Goal: Use online tool/utility

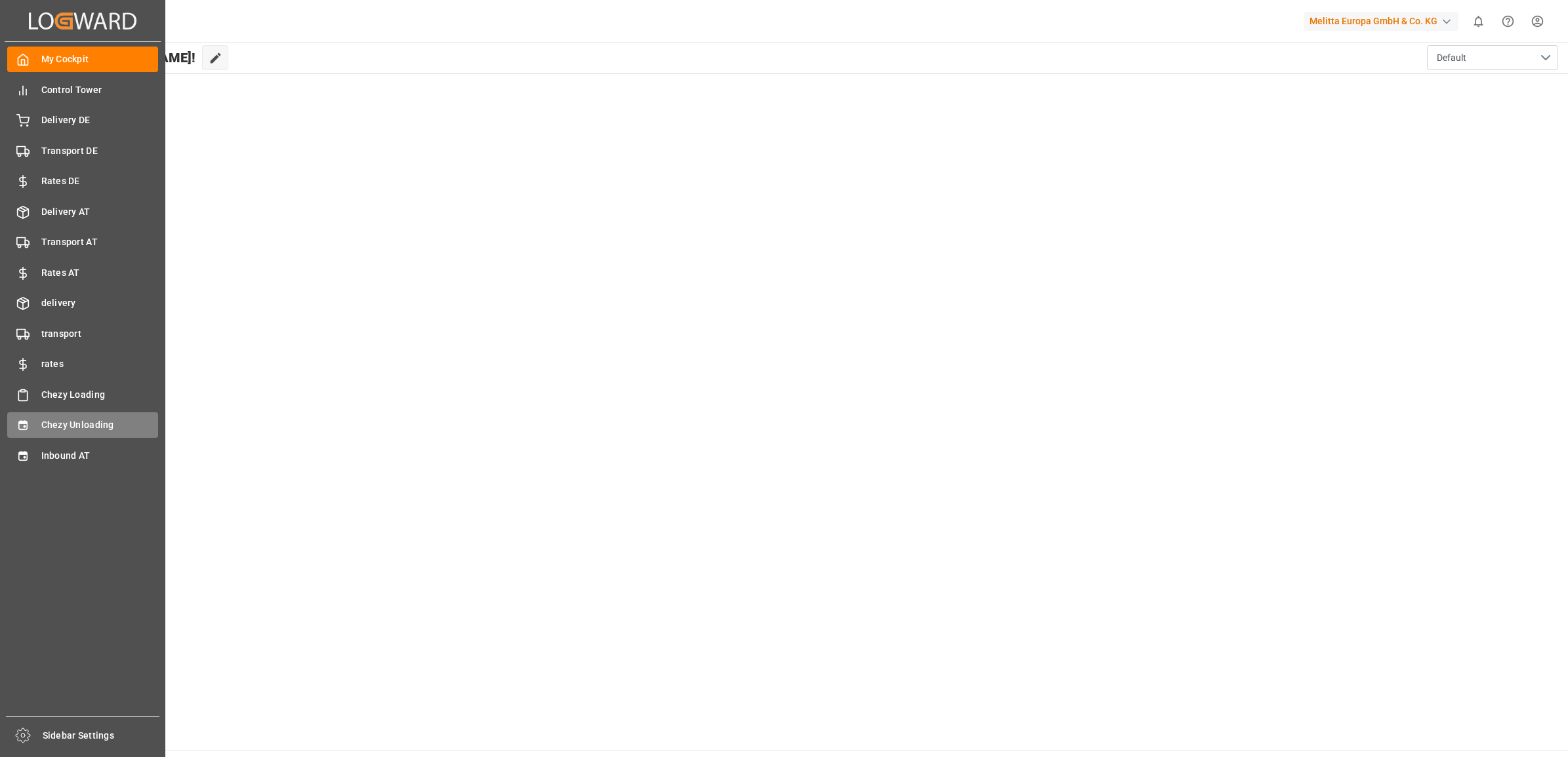
drag, startPoint x: 0, startPoint y: 0, endPoint x: 28, endPoint y: 425, distance: 425.9
click at [28, 425] on icon at bounding box center [23, 425] width 13 height 13
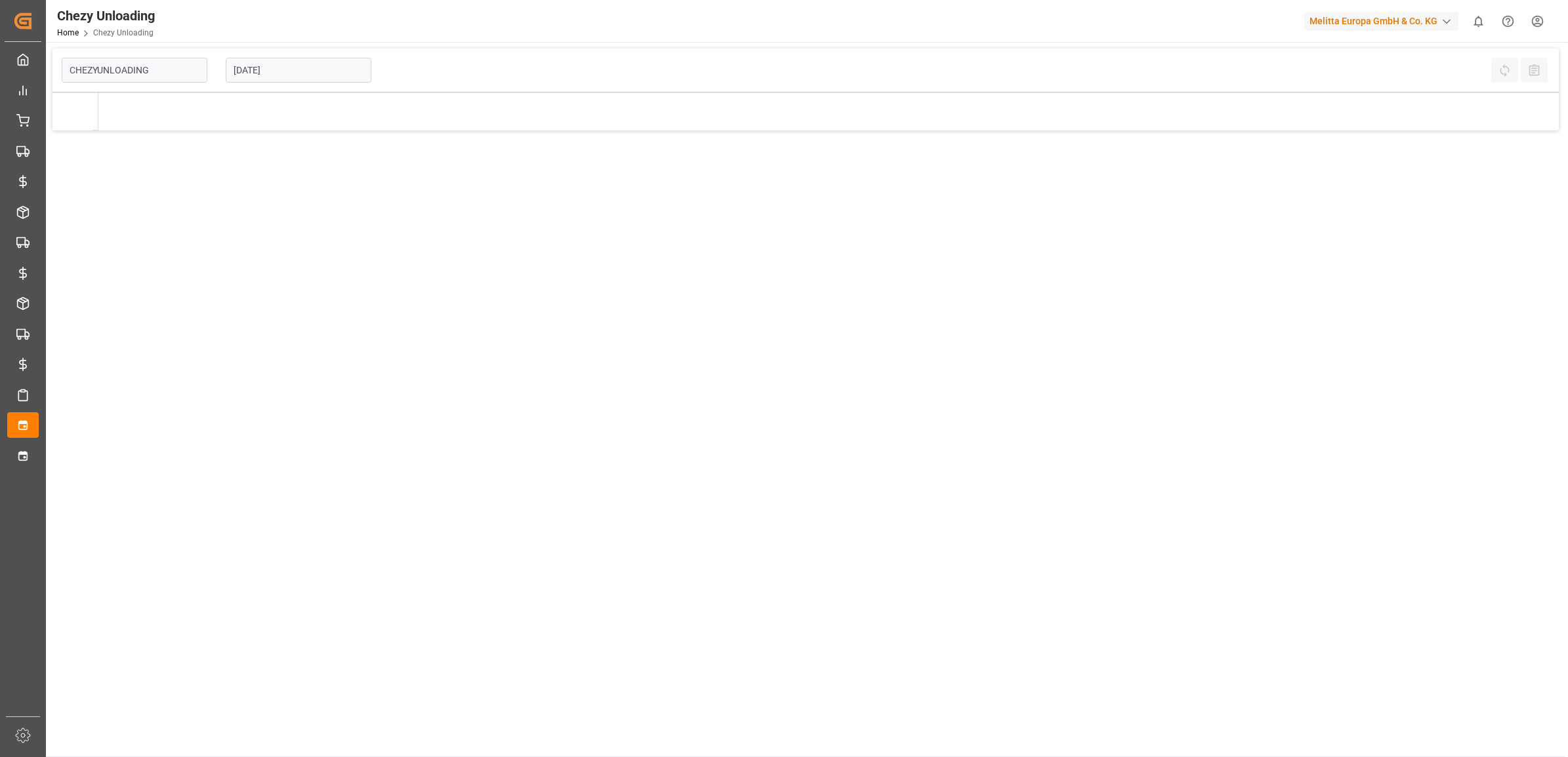
type input "Chezy Unloading"
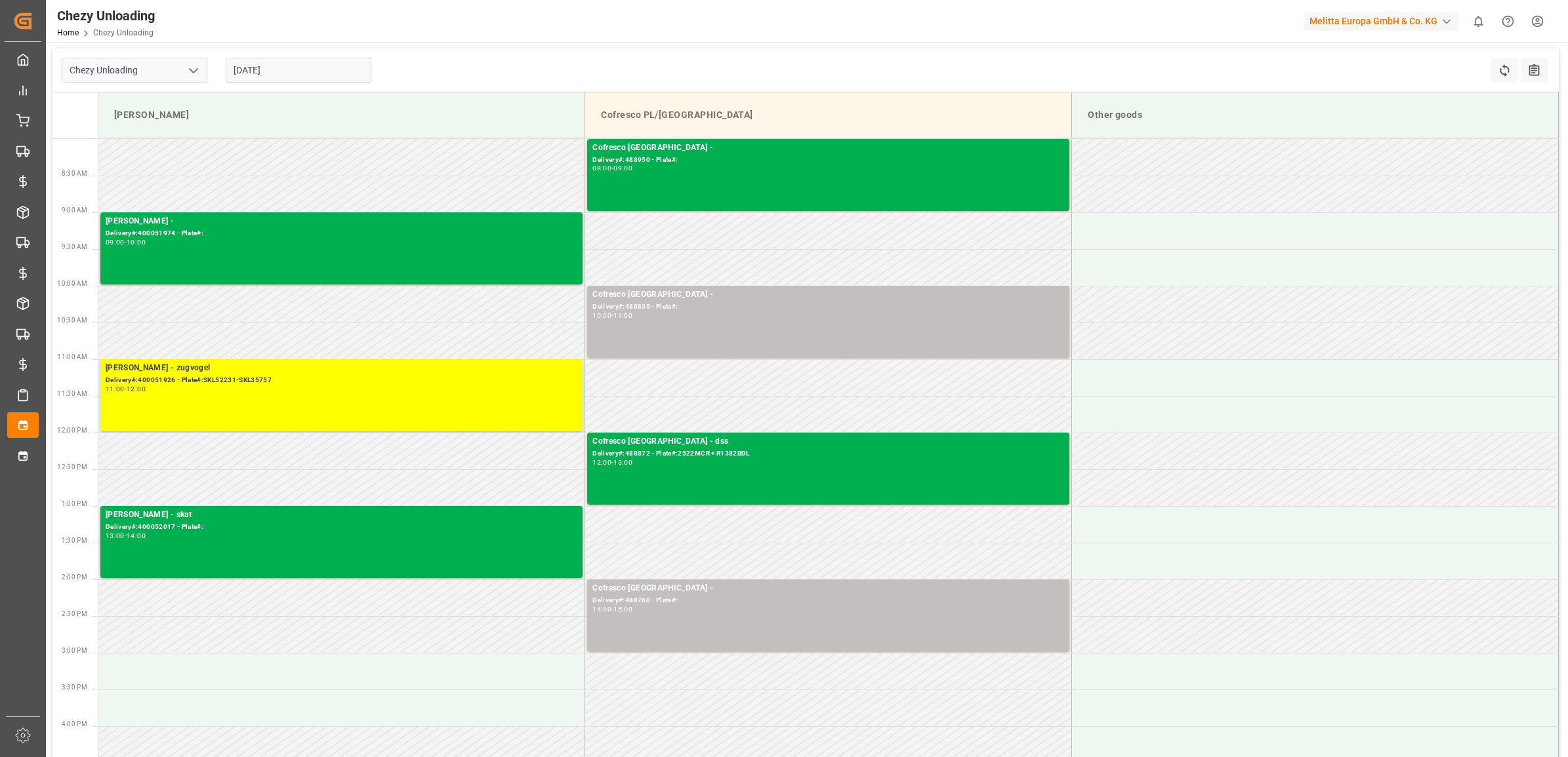
click at [300, 70] on input "[DATE]" at bounding box center [298, 70] width 145 height 25
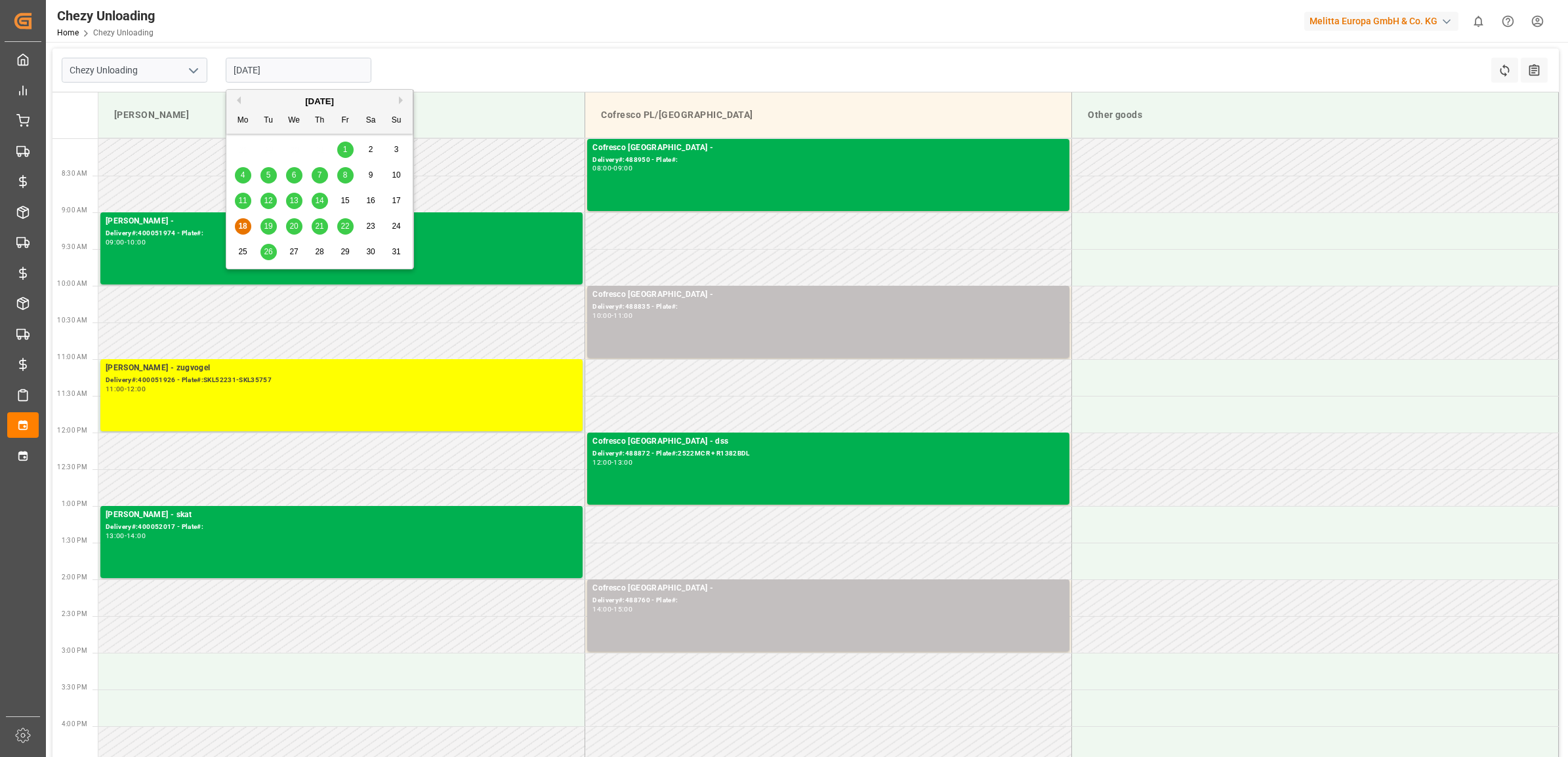
click at [267, 223] on span "19" at bounding box center [267, 226] width 9 height 9
type input "[DATE]"
